Goal: Task Accomplishment & Management: Manage account settings

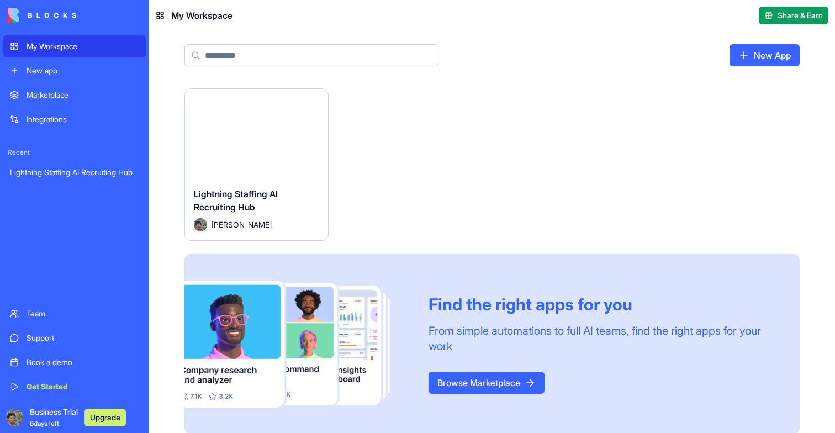
click at [243, 117] on div "Launch" at bounding box center [256, 133] width 143 height 89
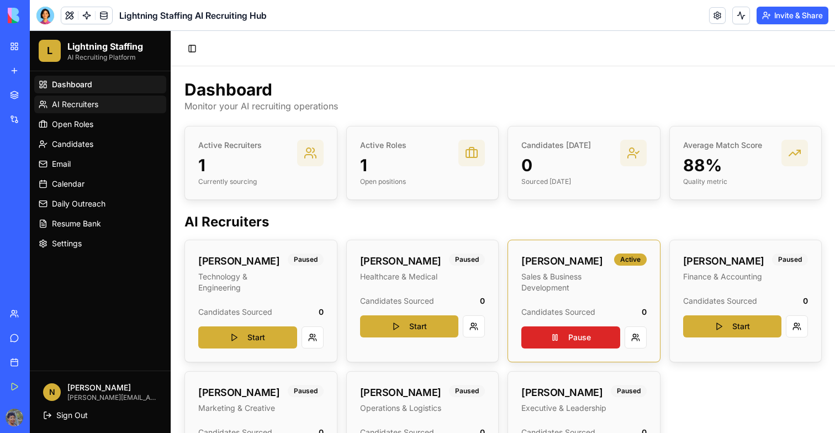
click at [98, 100] on link "AI Recruiters" at bounding box center [100, 105] width 132 height 18
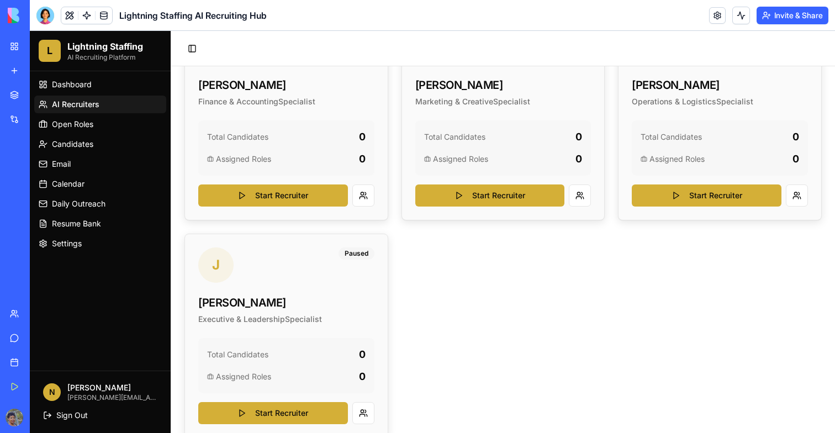
scroll to position [382, 0]
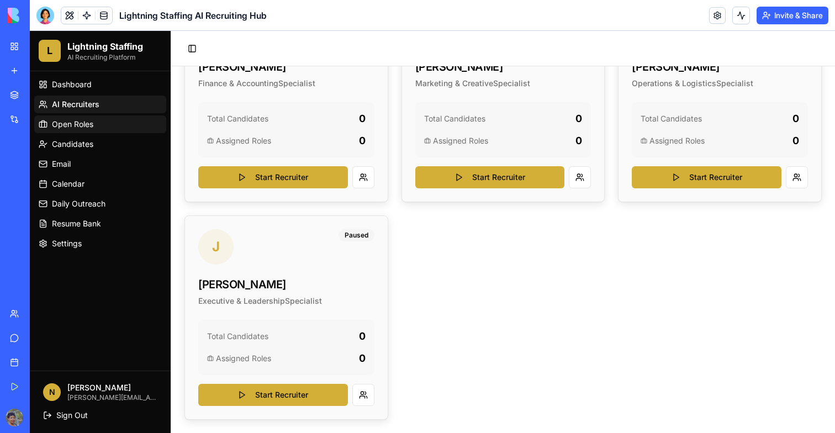
click at [71, 121] on span "Open Roles" at bounding box center [72, 124] width 41 height 11
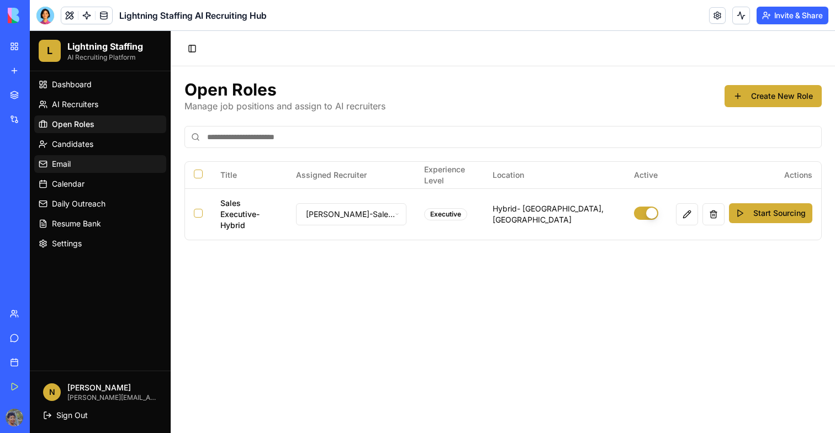
click at [76, 157] on link "Email" at bounding box center [100, 164] width 132 height 18
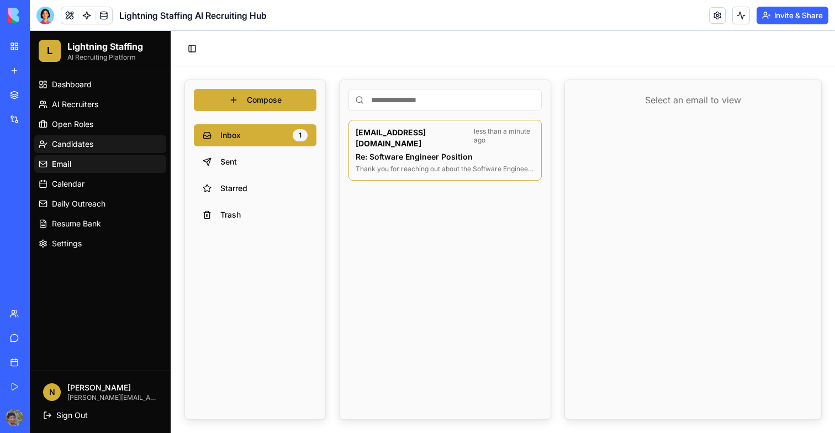
click at [73, 142] on span "Candidates" at bounding box center [72, 144] width 41 height 11
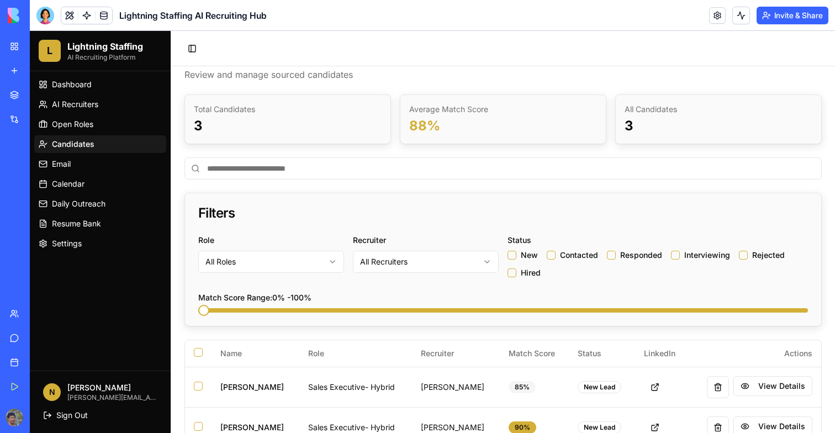
scroll to position [99, 0]
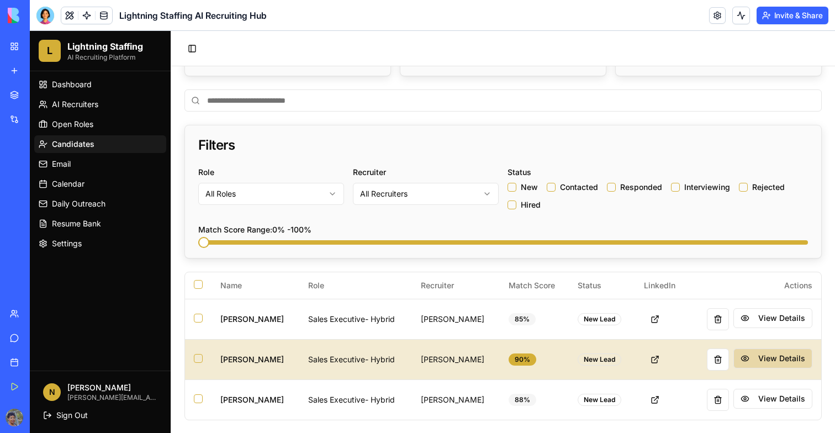
click at [756, 358] on button "View Details" at bounding box center [772, 358] width 79 height 20
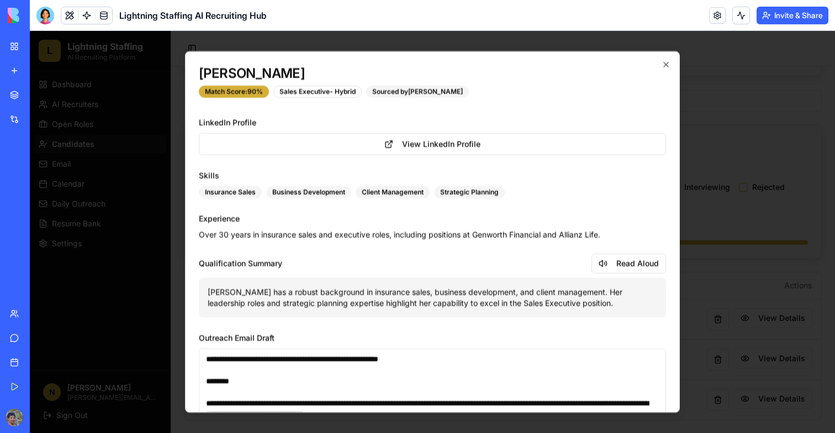
scroll to position [231, 0]
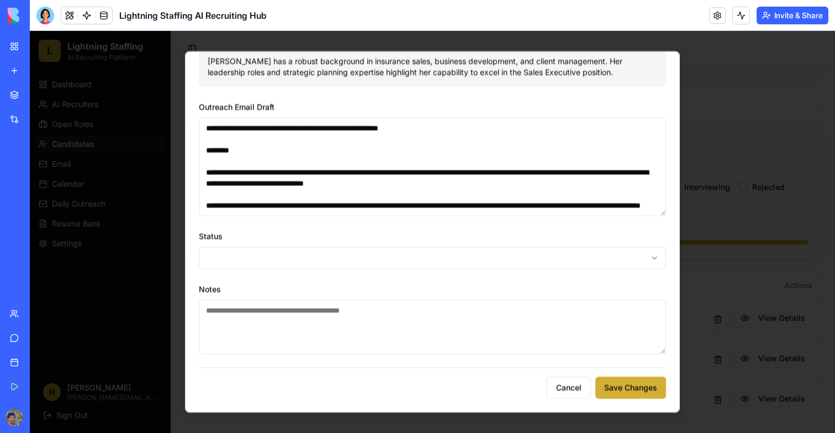
click at [745, 241] on div at bounding box center [432, 232] width 805 height 402
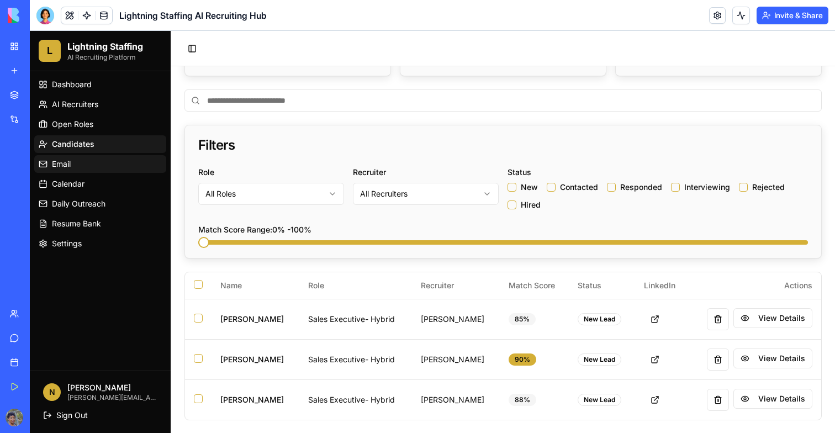
click at [68, 155] on link "Email" at bounding box center [100, 164] width 132 height 18
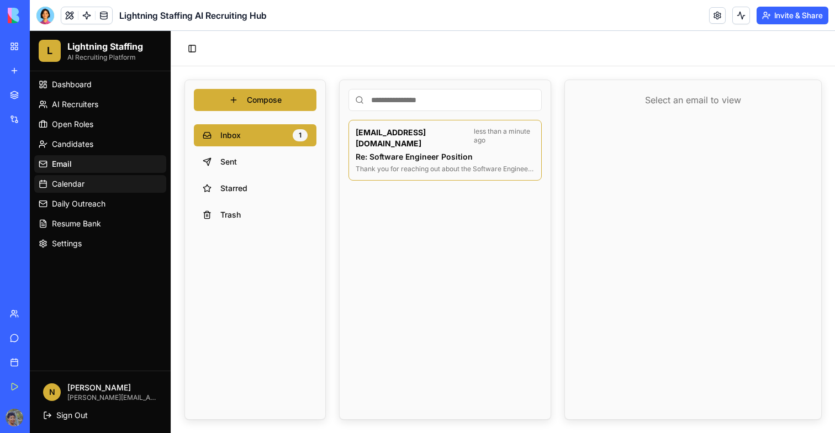
click at [67, 182] on span "Calendar" at bounding box center [68, 183] width 33 height 11
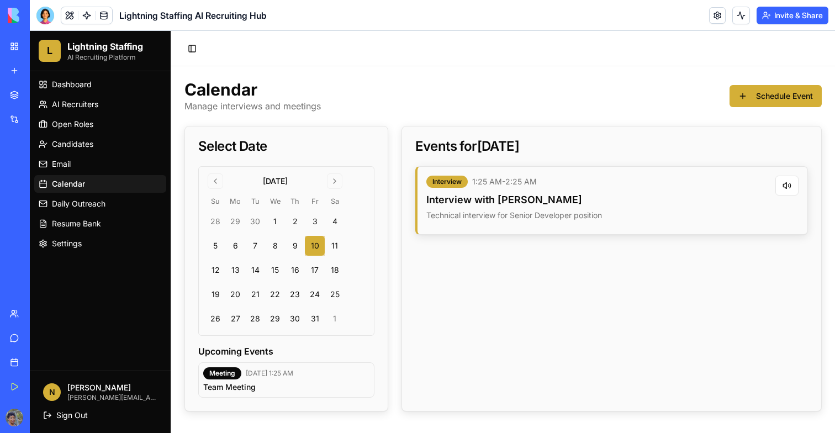
click at [403, 210] on div "Interview 1:25 AM - 2:25 AM Interview with [PERSON_NAME] Technical interview fo…" at bounding box center [611, 207] width 419 height 82
click at [442, 210] on p "Technical interview for Senior Developer position" at bounding box center [600, 215] width 349 height 11
click at [62, 198] on link "Daily Outreach" at bounding box center [100, 204] width 132 height 18
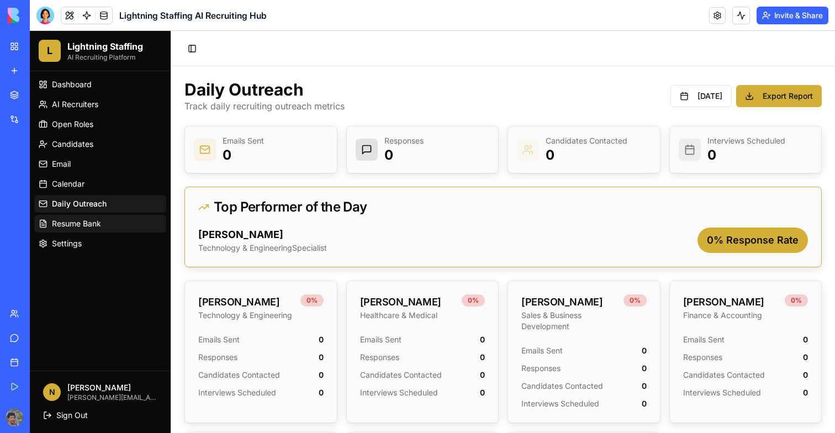
click at [105, 229] on link "Resume Bank" at bounding box center [100, 224] width 132 height 18
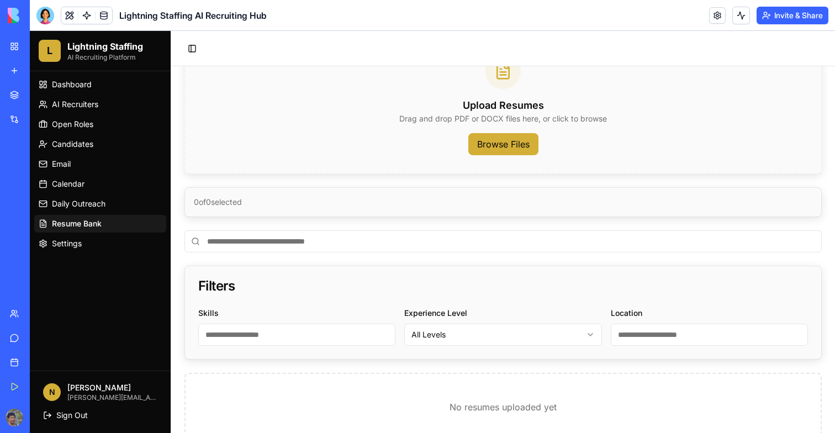
scroll to position [113, 0]
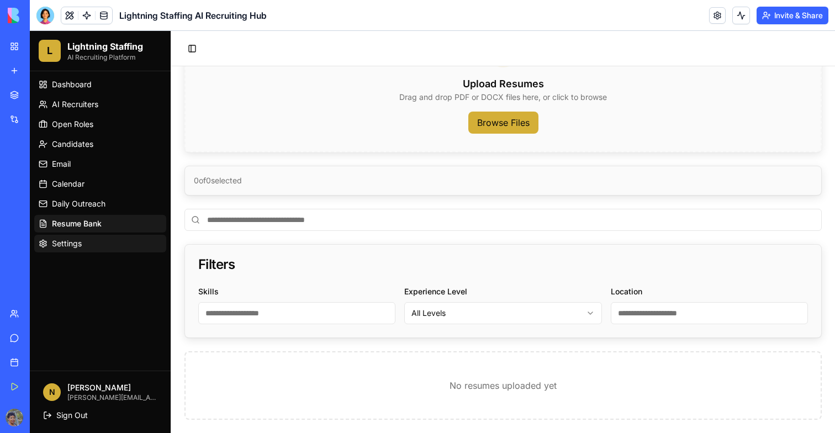
click at [75, 251] on link "Settings" at bounding box center [100, 244] width 132 height 18
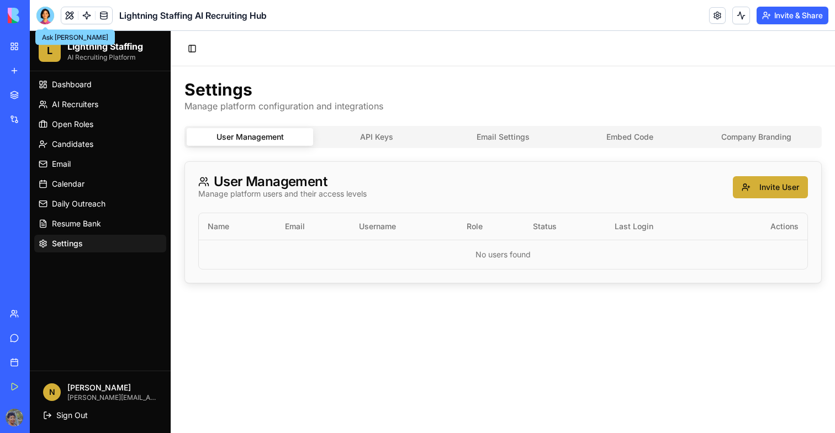
click at [46, 15] on div at bounding box center [45, 16] width 18 height 18
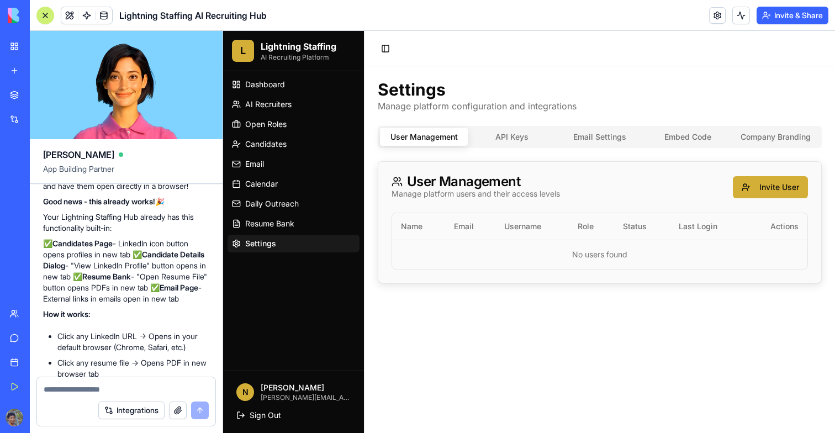
scroll to position [12271, 0]
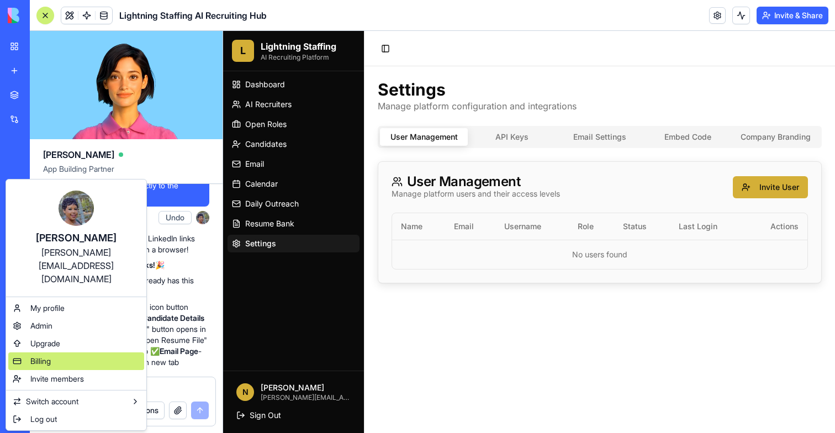
click at [65, 352] on div "Billing" at bounding box center [76, 361] width 136 height 18
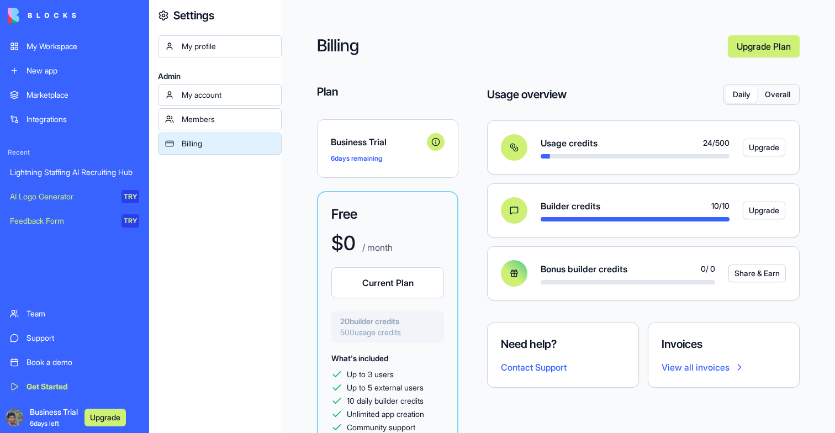
click at [797, 84] on div "Daily Overall" at bounding box center [761, 94] width 76 height 21
click at [789, 90] on button "Overall" at bounding box center [777, 95] width 40 height 16
click at [750, 97] on button "Daily" at bounding box center [740, 95] width 31 height 16
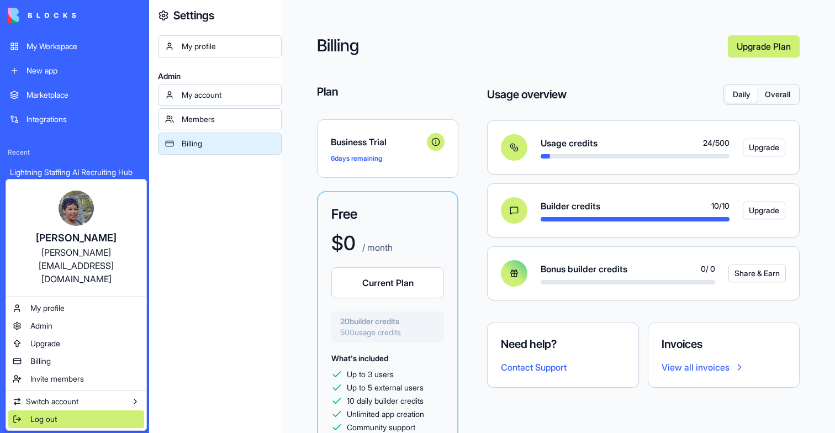
click at [33, 410] on div "Log out" at bounding box center [76, 419] width 136 height 18
